Goal: Find specific page/section: Find specific page/section

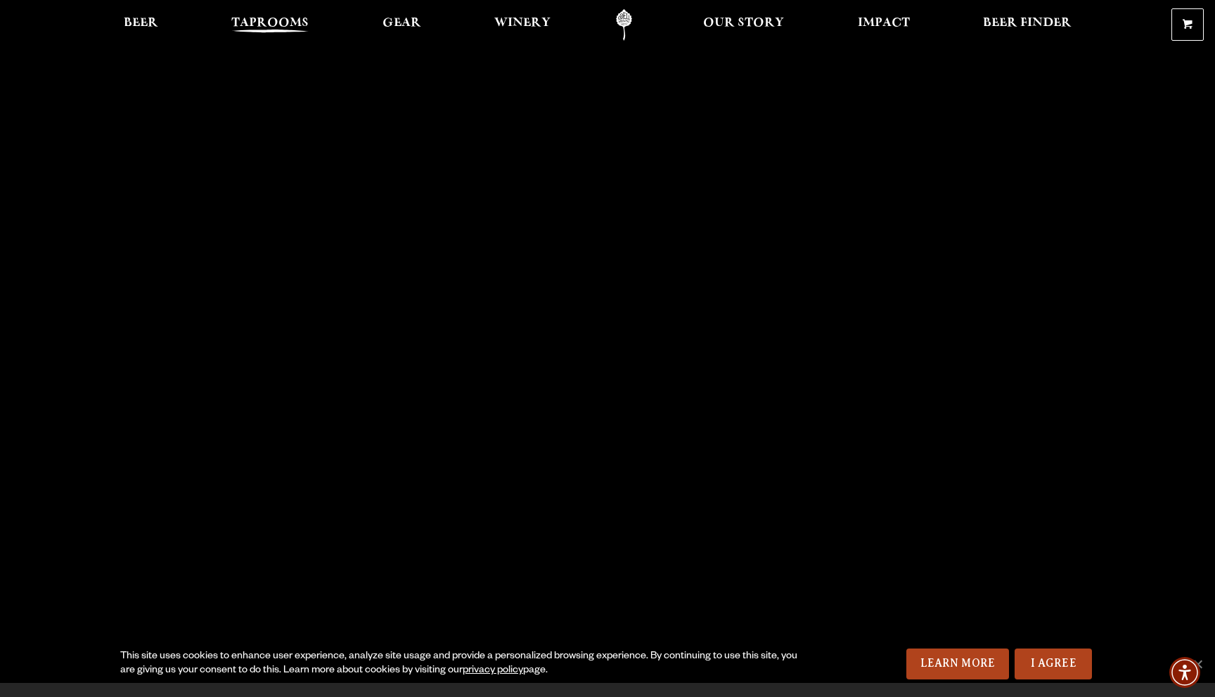
click at [280, 15] on link "Taprooms" at bounding box center [270, 25] width 96 height 32
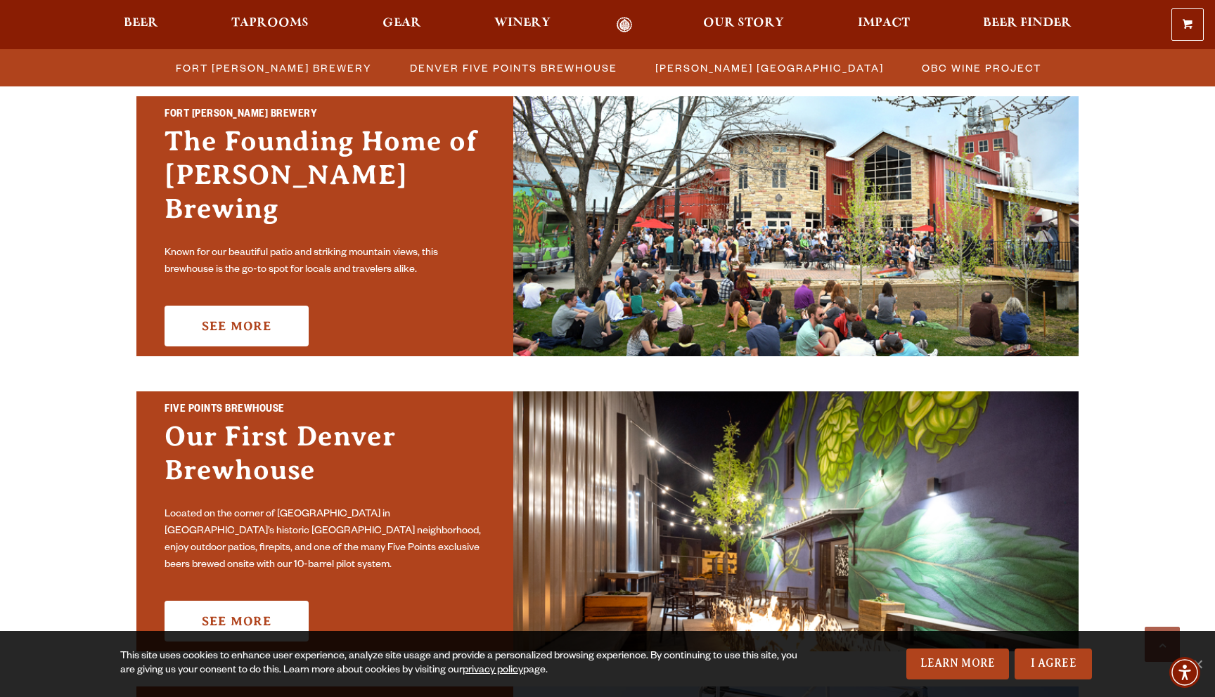
scroll to position [436, 0]
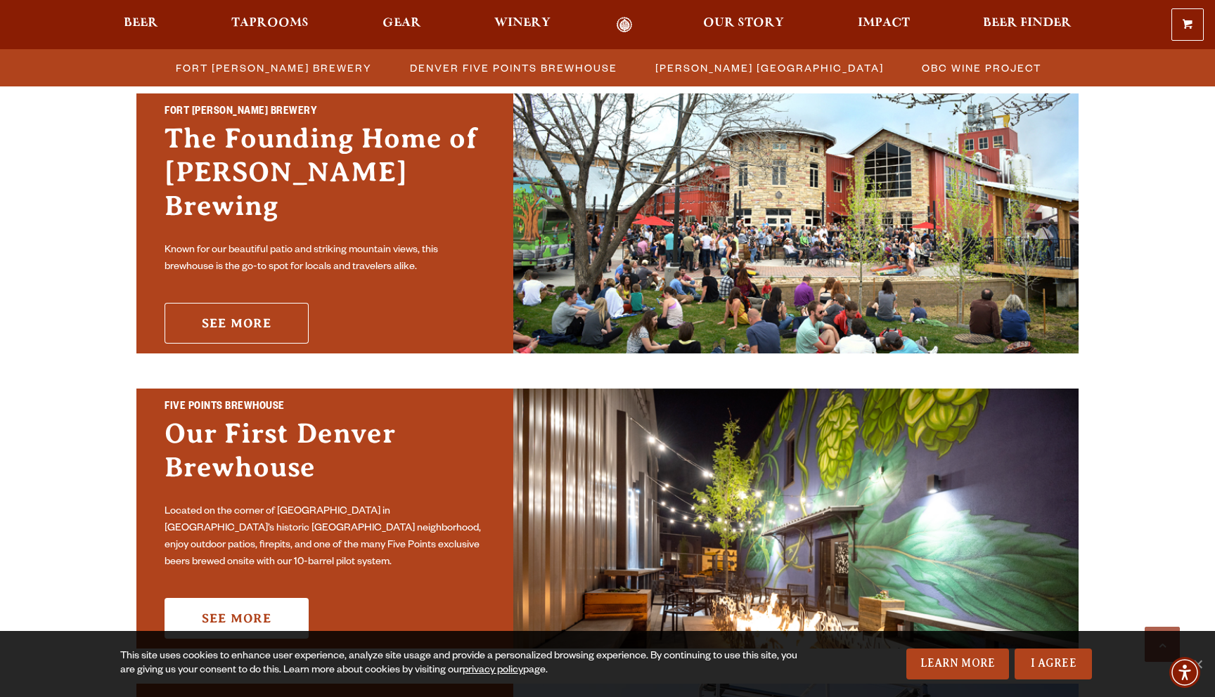
click at [256, 303] on link "See More" at bounding box center [236, 323] width 144 height 41
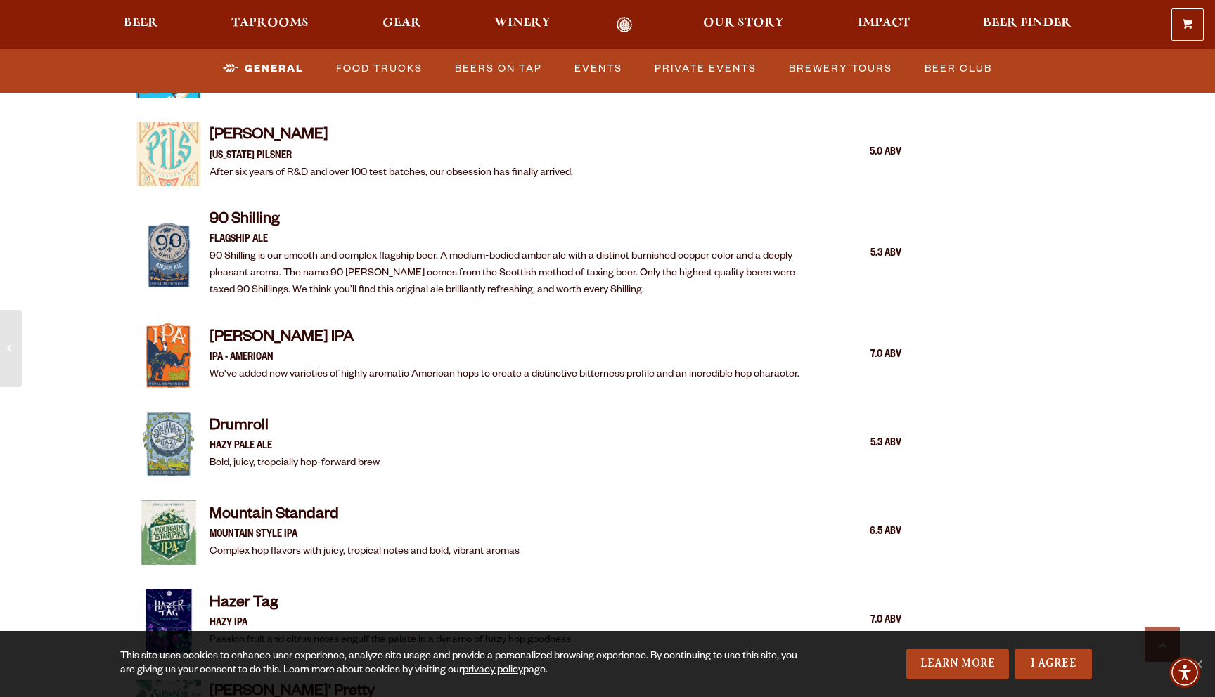
scroll to position [1159, 0]
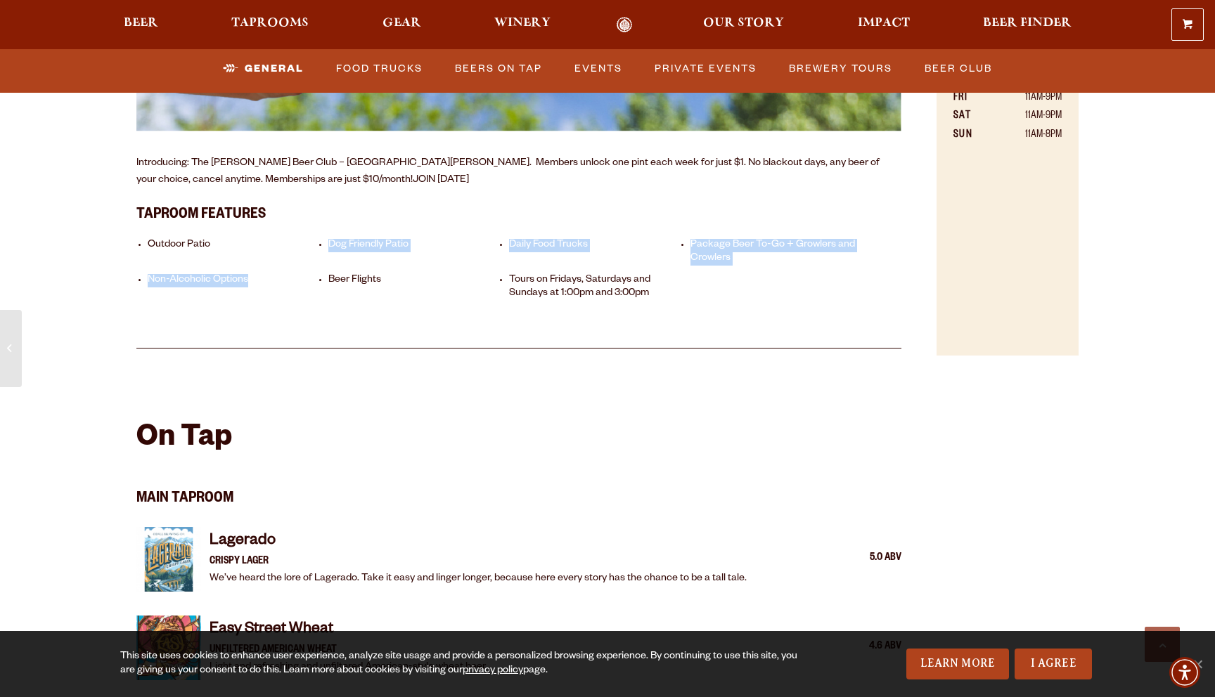
drag, startPoint x: 146, startPoint y: 251, endPoint x: 250, endPoint y: 269, distance: 104.8
click at [250, 269] on ul "Outdoor Patio Dog Friendly Patio Daily Food Trucks Package Beer To-Go + Growler…" at bounding box center [518, 268] width 765 height 81
click at [266, 287] on ul "Outdoor Patio Dog Friendly Patio Daily Food Trucks Package Beer To-Go + Growler…" at bounding box center [518, 268] width 765 height 81
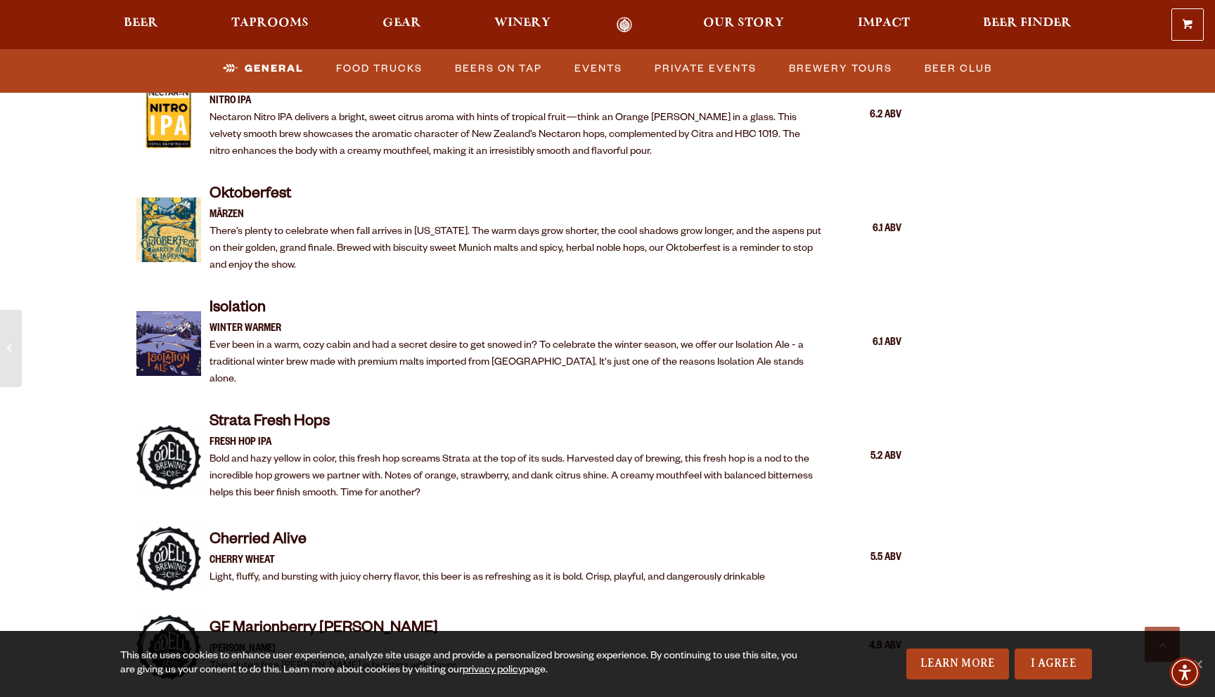
scroll to position [2821, 0]
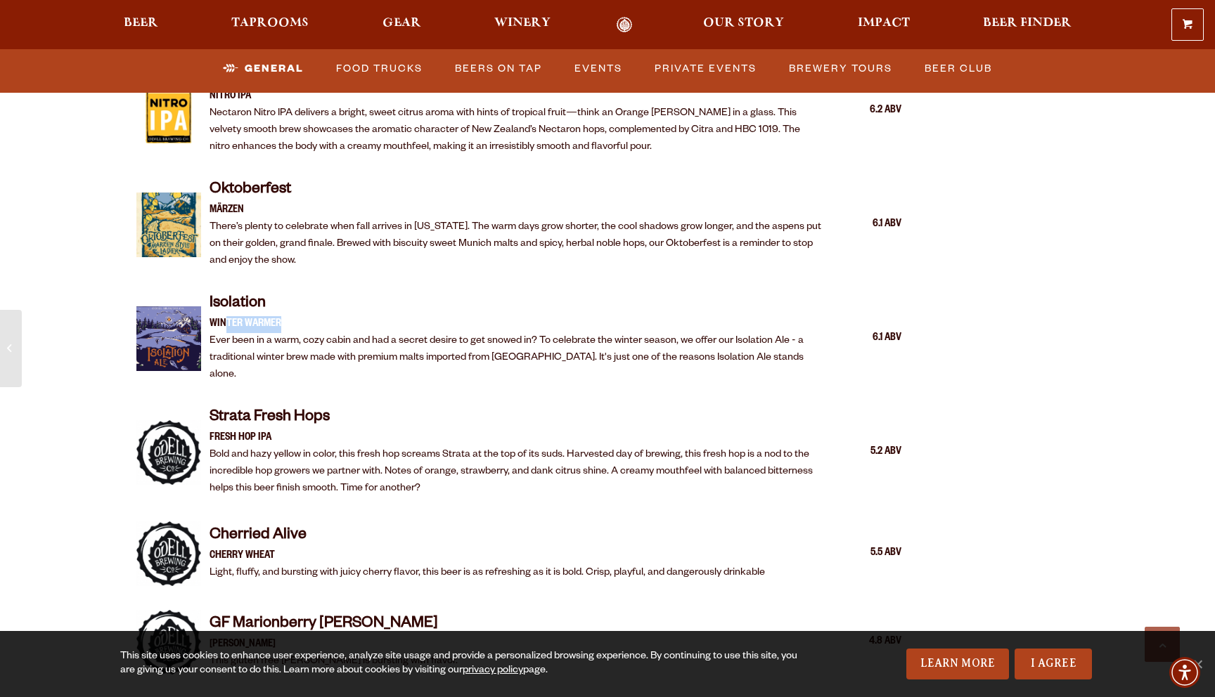
drag, startPoint x: 280, startPoint y: 306, endPoint x: 306, endPoint y: 312, distance: 26.8
click at [306, 316] on p "Winter Warmer" at bounding box center [515, 324] width 613 height 17
click at [356, 345] on p "Ever been in a warm, cozy cabin and had a secret desire to get snowed in? To ce…" at bounding box center [515, 358] width 613 height 51
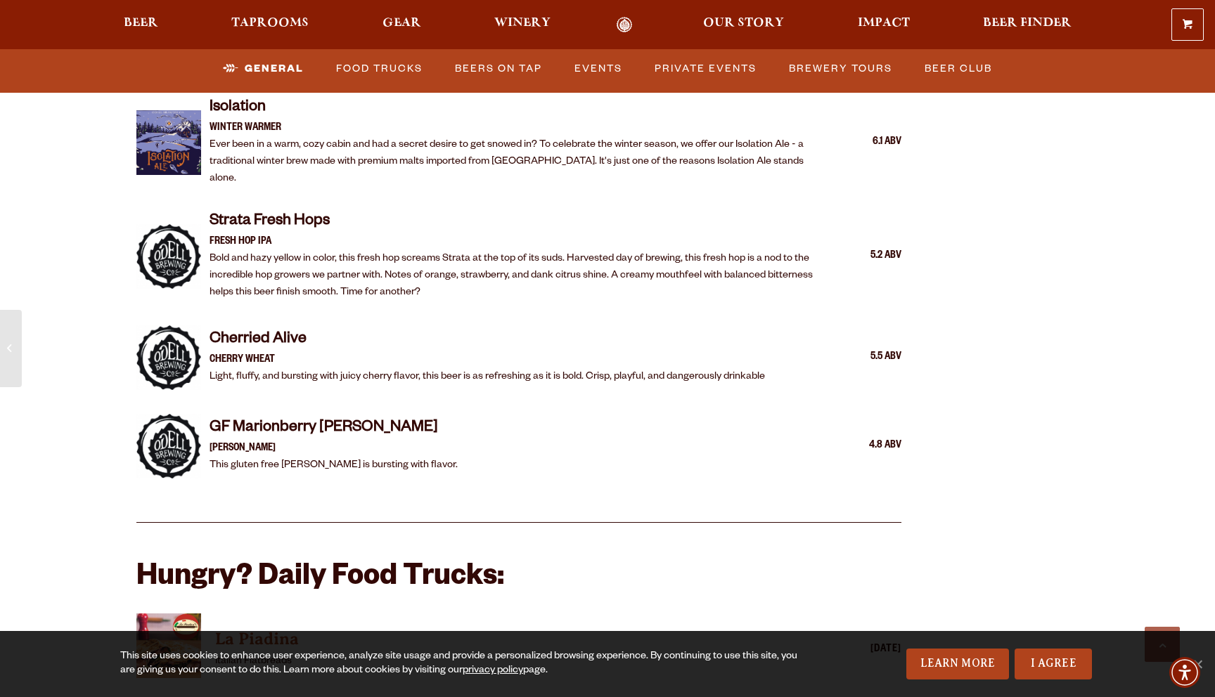
scroll to position [3010, 0]
